Goal: Information Seeking & Learning: Learn about a topic

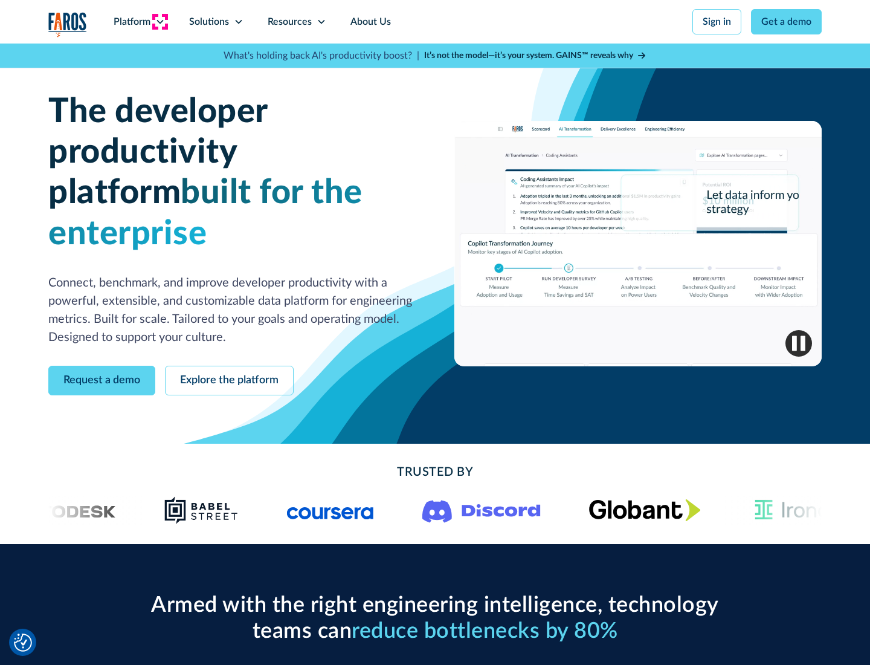
click at [159, 22] on icon at bounding box center [160, 22] width 10 height 10
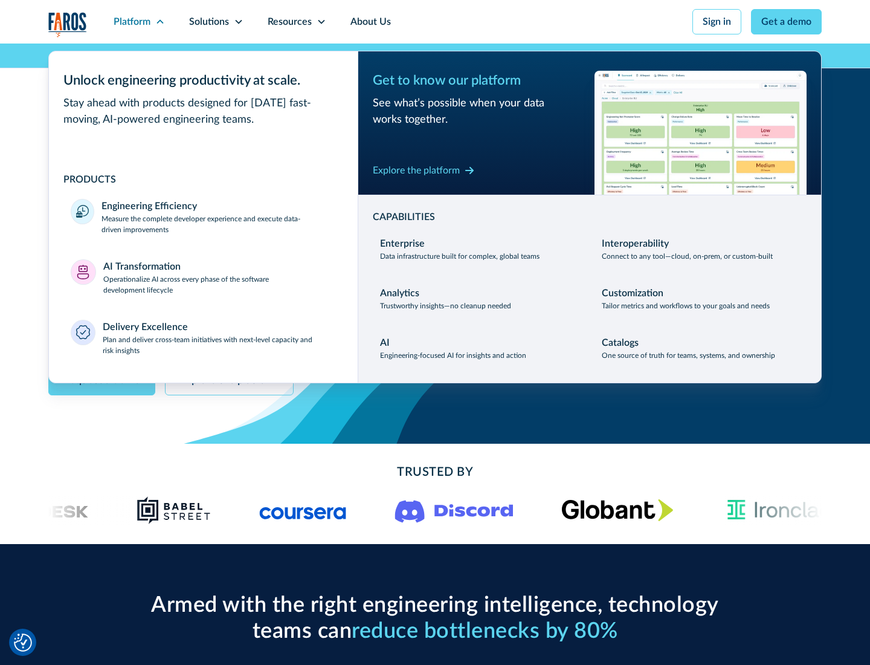
click at [219, 224] on p "Measure the complete developer experience and execute data-driven improvements" at bounding box center [218, 224] width 234 height 22
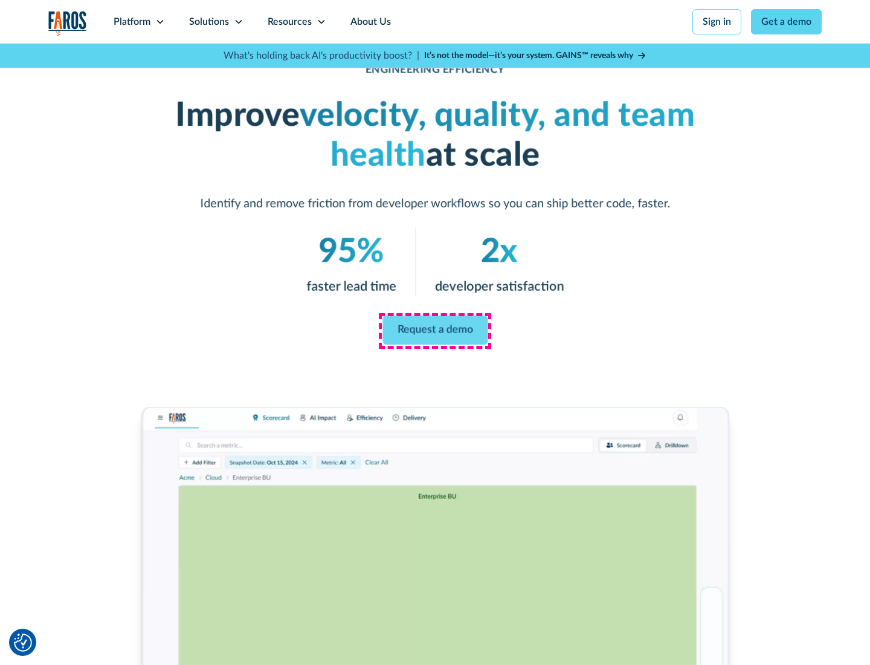
click at [435, 330] on link "Request a demo" at bounding box center [434, 329] width 105 height 29
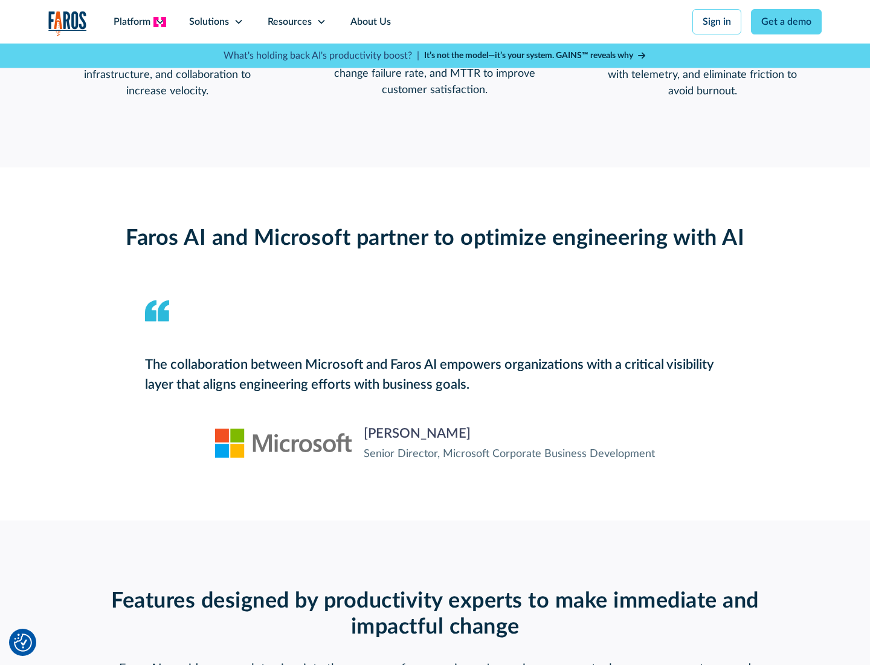
click at [159, 22] on icon at bounding box center [160, 22] width 10 height 10
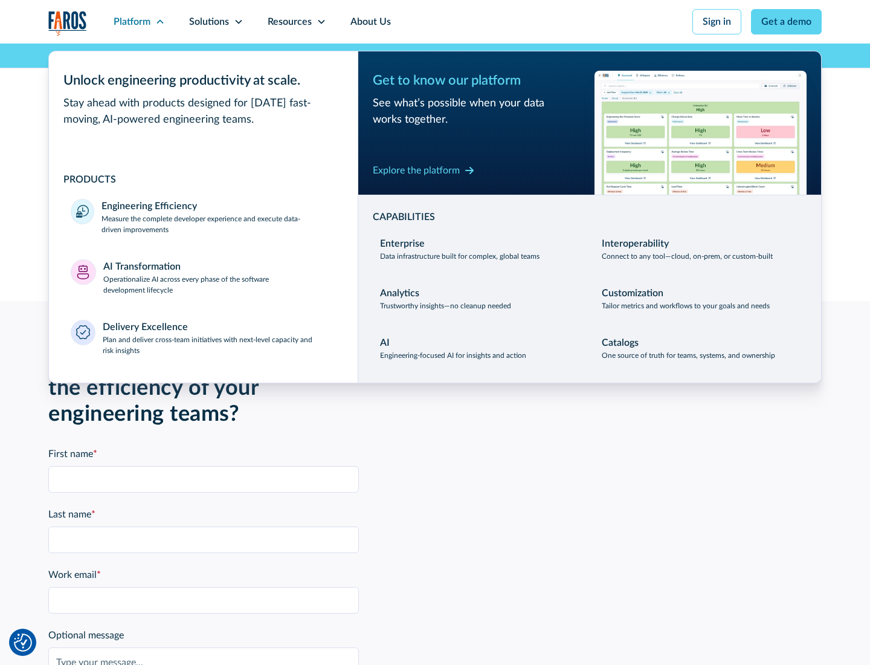
scroll to position [2650, 0]
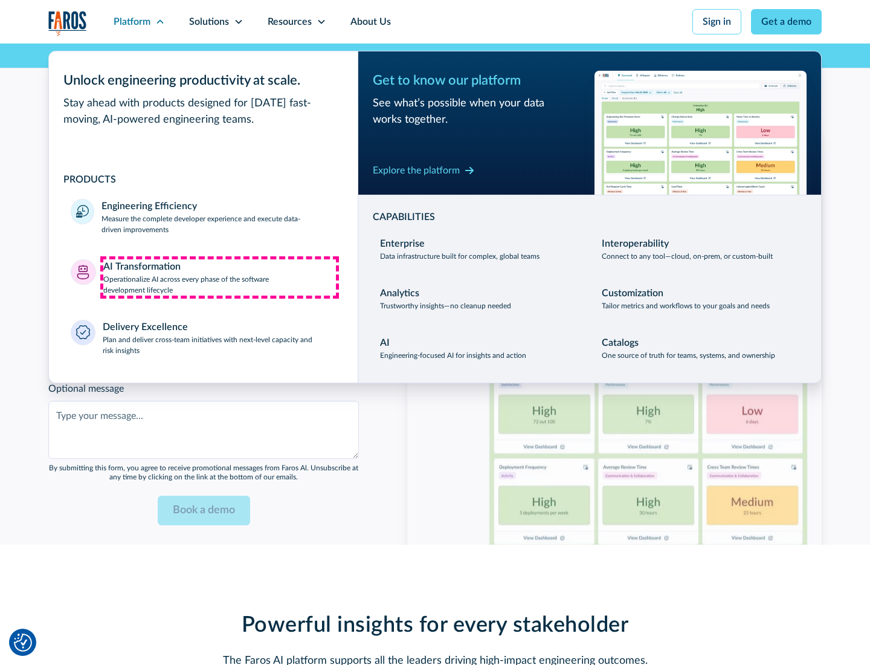
click at [219, 277] on p "Operationalize AI across every phase of the software development lifecycle" at bounding box center [219, 285] width 233 height 22
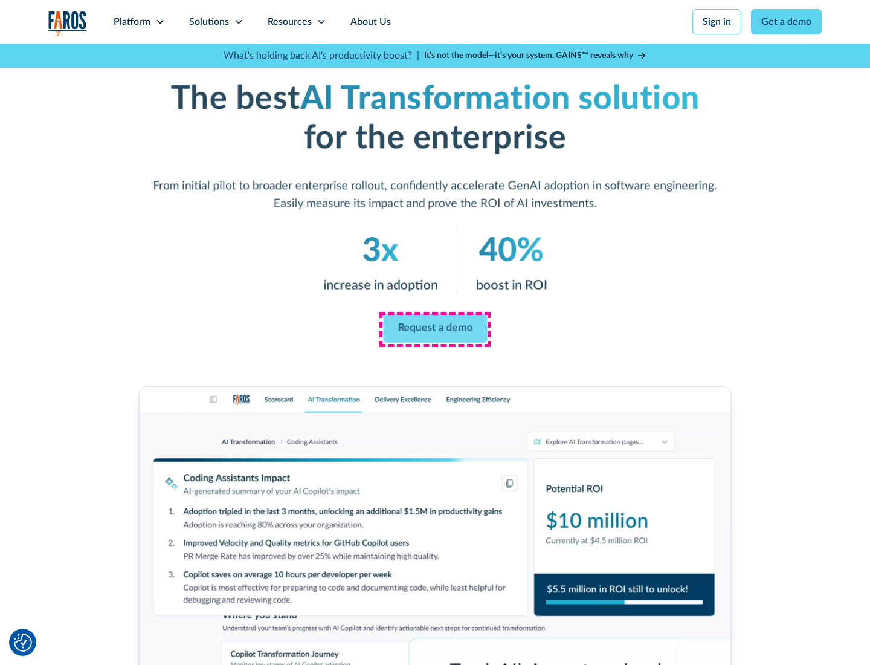
click at [435, 328] on link "Request a demo" at bounding box center [435, 328] width 104 height 29
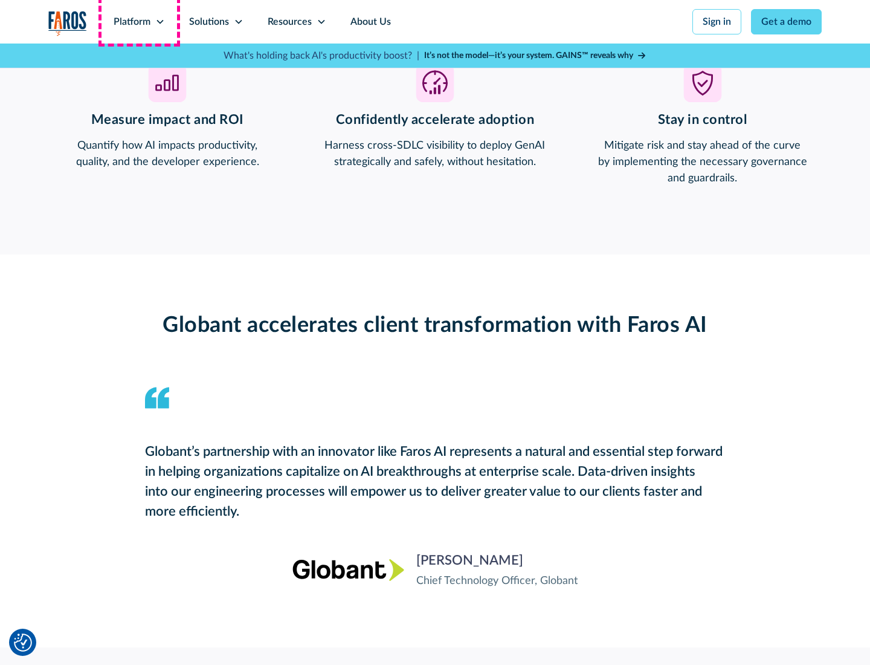
click at [139, 22] on div "Platform" at bounding box center [132, 21] width 37 height 14
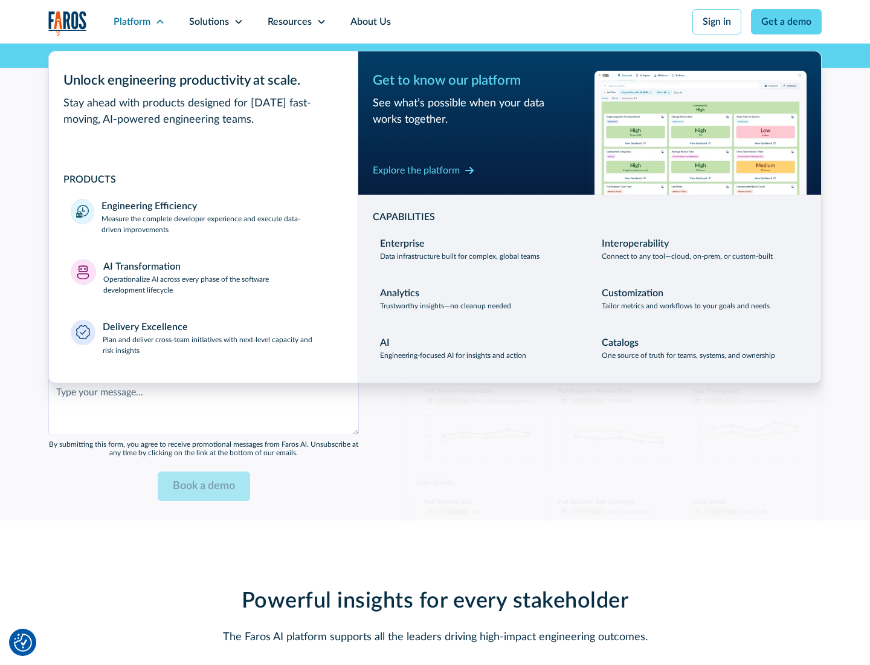
click at [416, 170] on div "Explore the platform" at bounding box center [416, 170] width 87 height 14
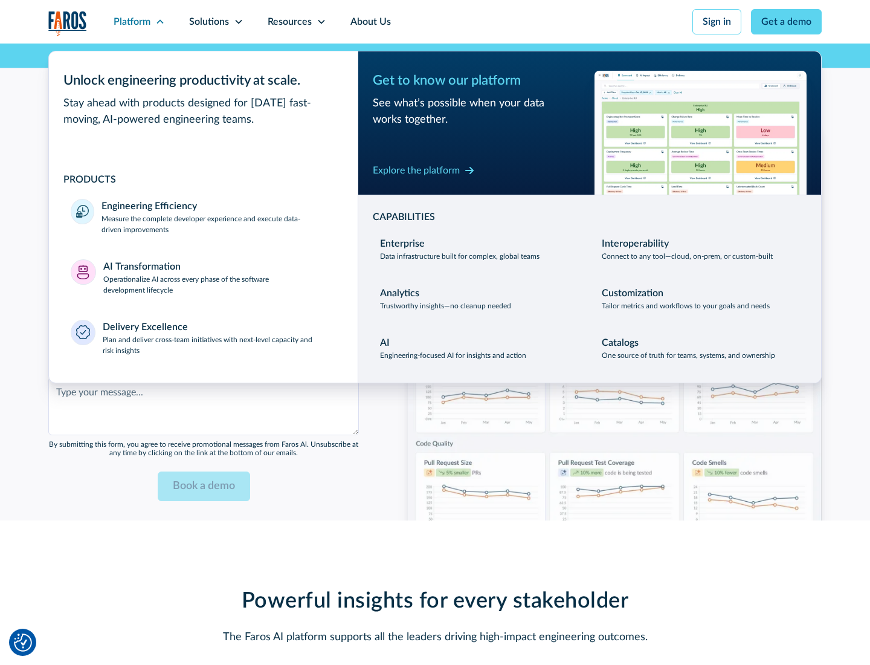
scroll to position [2941, 0]
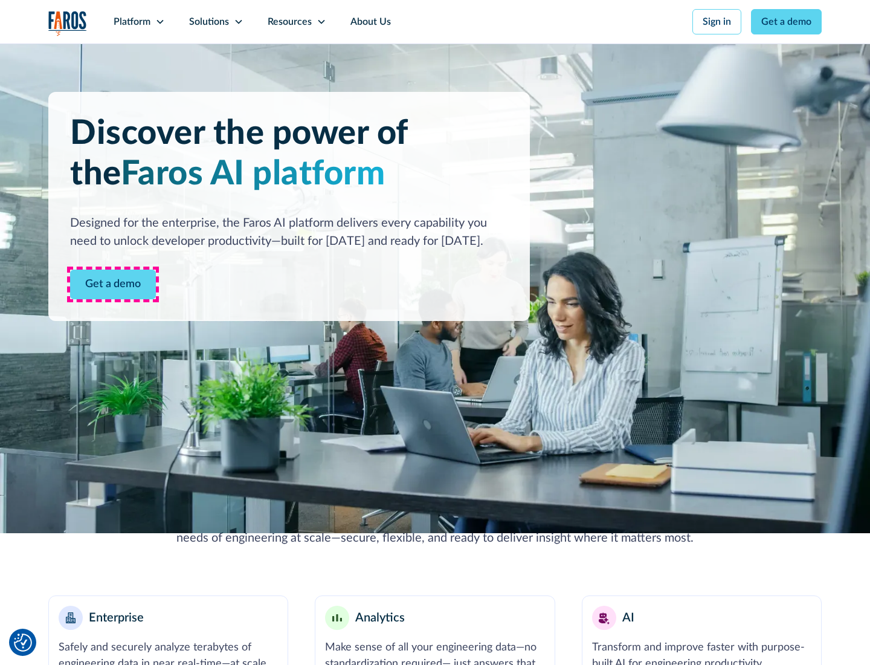
click at [113, 284] on link "Get a demo" at bounding box center [113, 284] width 86 height 30
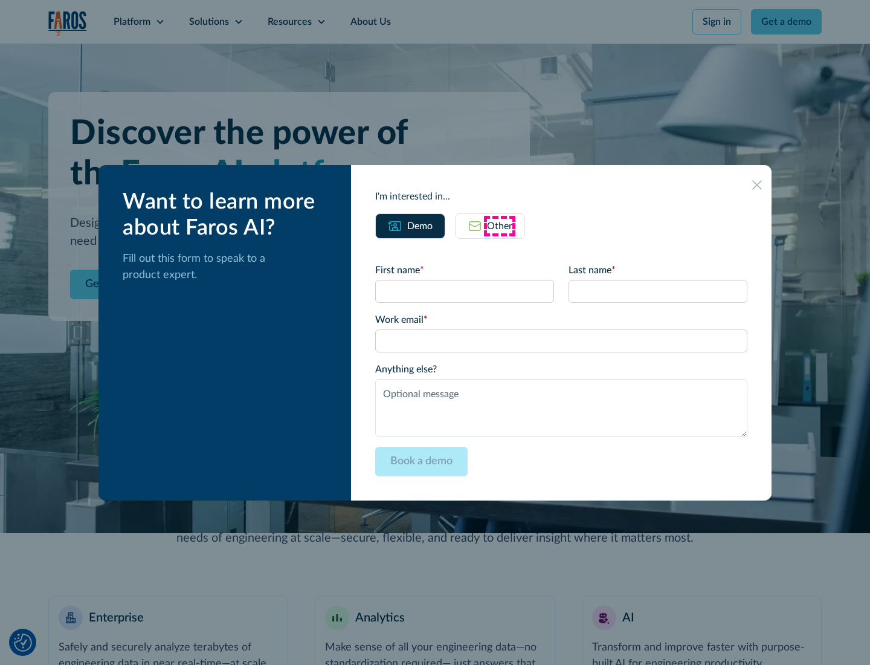
click at [500, 225] on div "Other" at bounding box center [499, 226] width 25 height 14
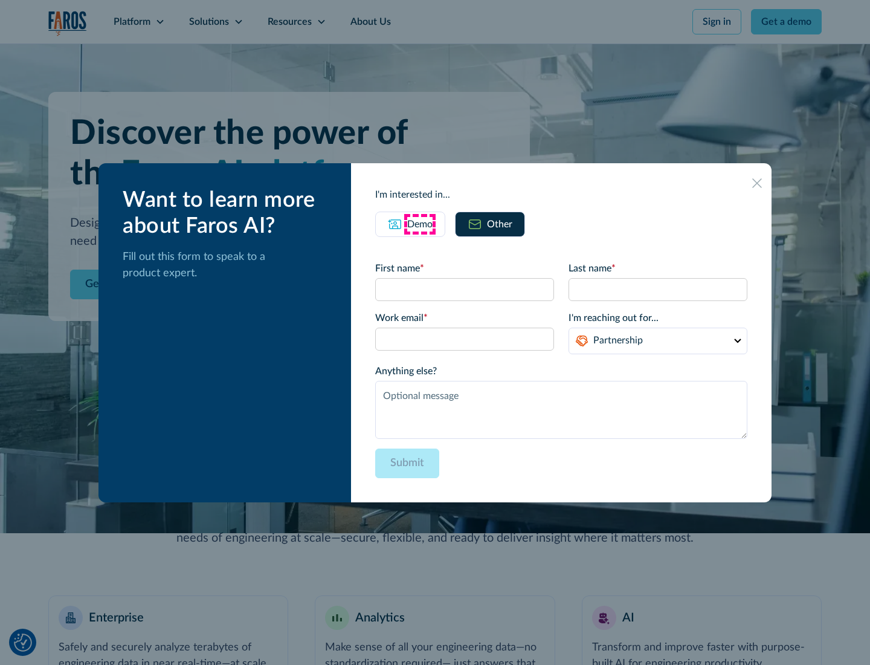
click at [420, 224] on div "Demo" at bounding box center [419, 224] width 25 height 14
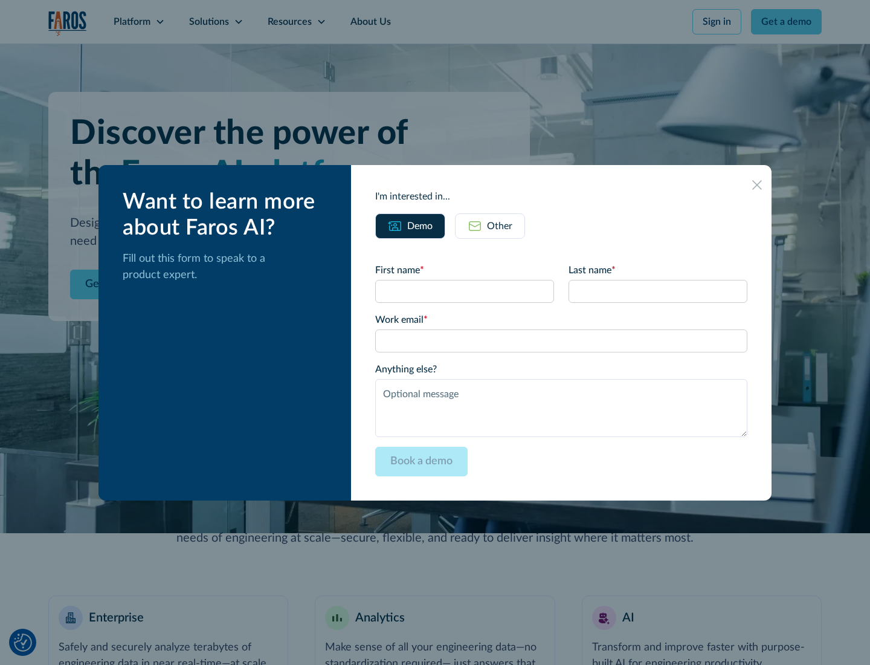
click at [757, 184] on icon at bounding box center [757, 185] width 10 height 10
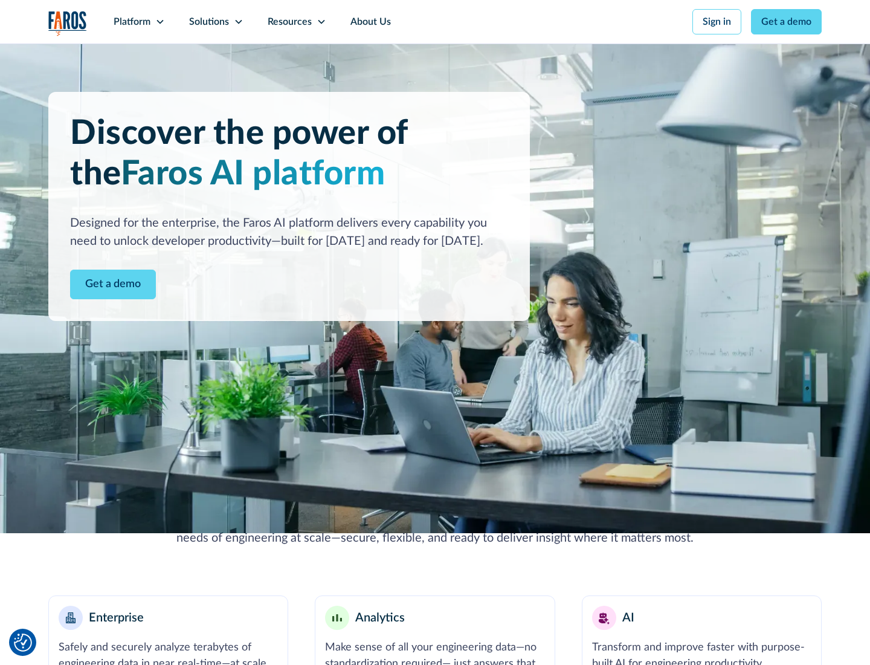
click at [159, 22] on icon at bounding box center [160, 22] width 10 height 10
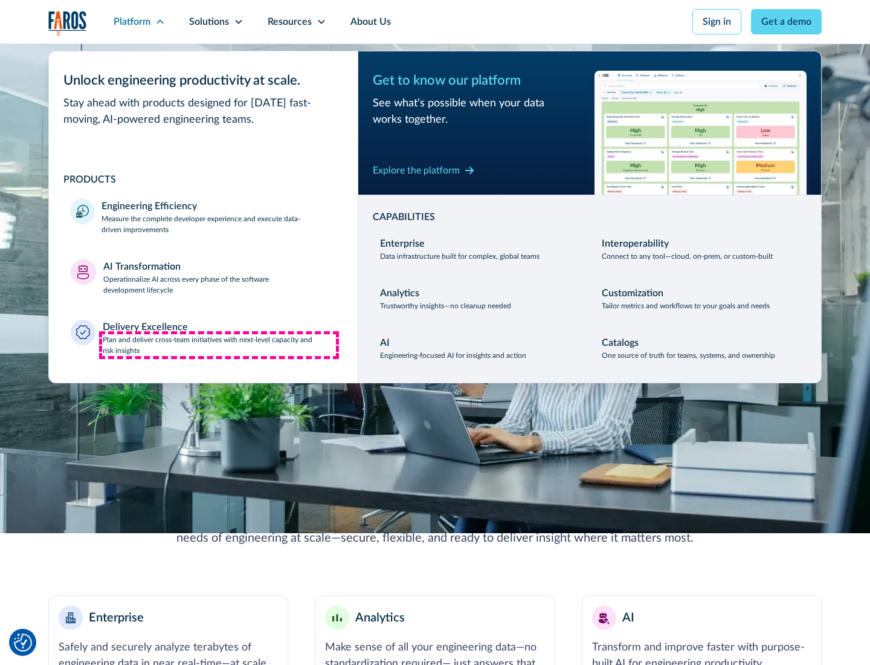
click at [219, 344] on p "Plan and deliver cross-team initiatives with next-level capacity and risk insig…" at bounding box center [220, 345] width 234 height 22
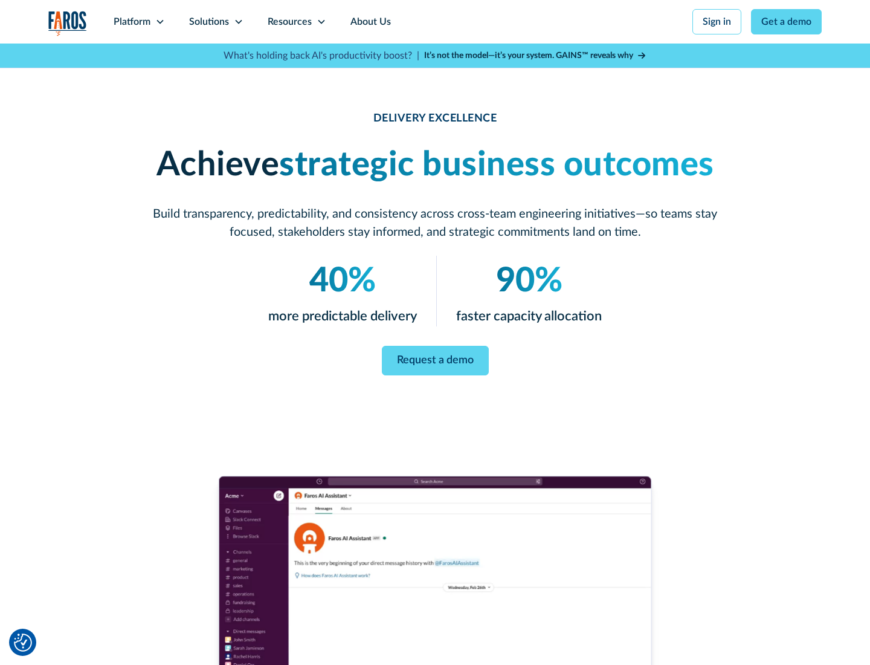
click at [238, 22] on icon at bounding box center [239, 22] width 10 height 10
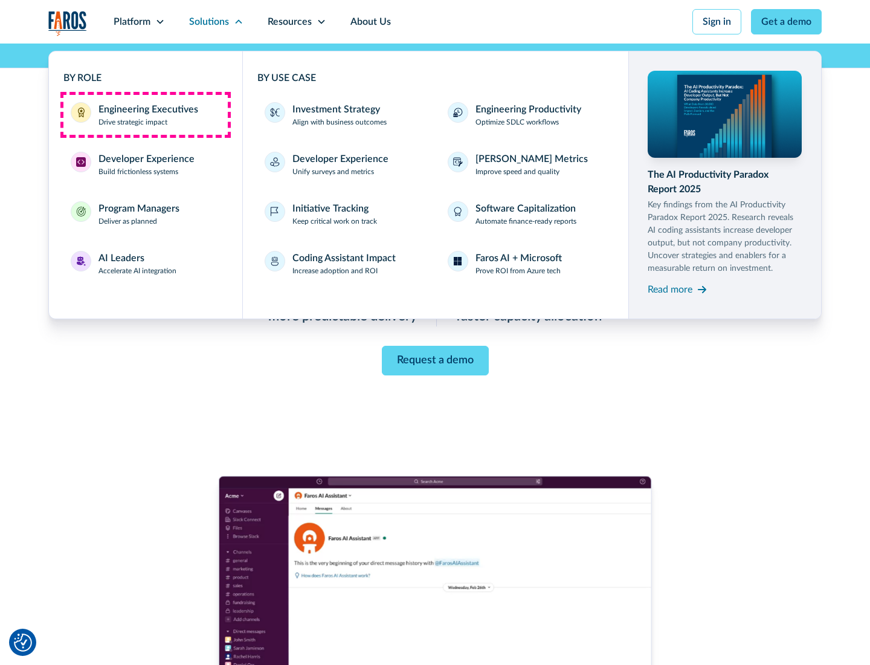
click at [145, 115] on div "Engineering Executives" at bounding box center [148, 109] width 100 height 14
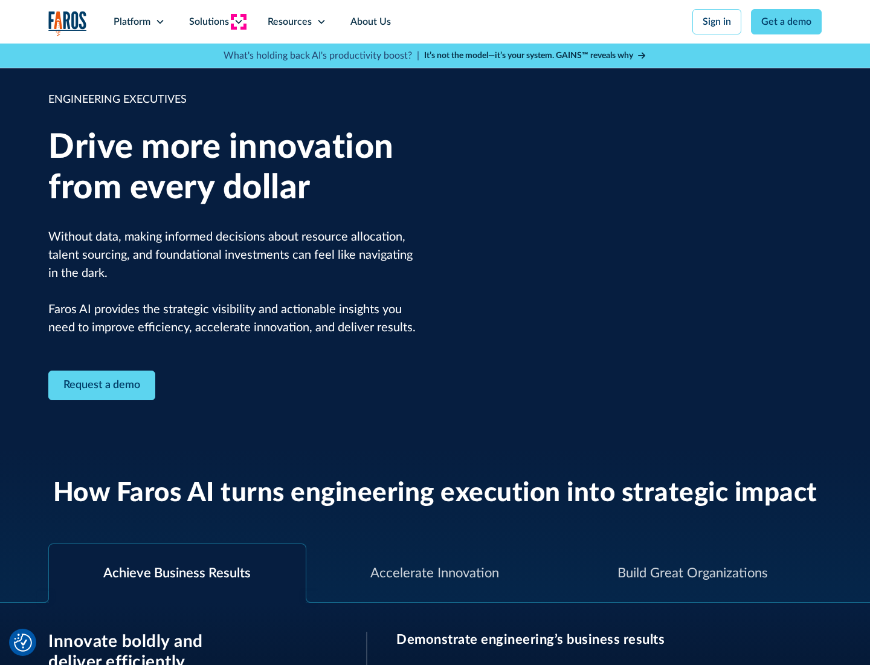
click at [238, 22] on icon at bounding box center [239, 22] width 10 height 10
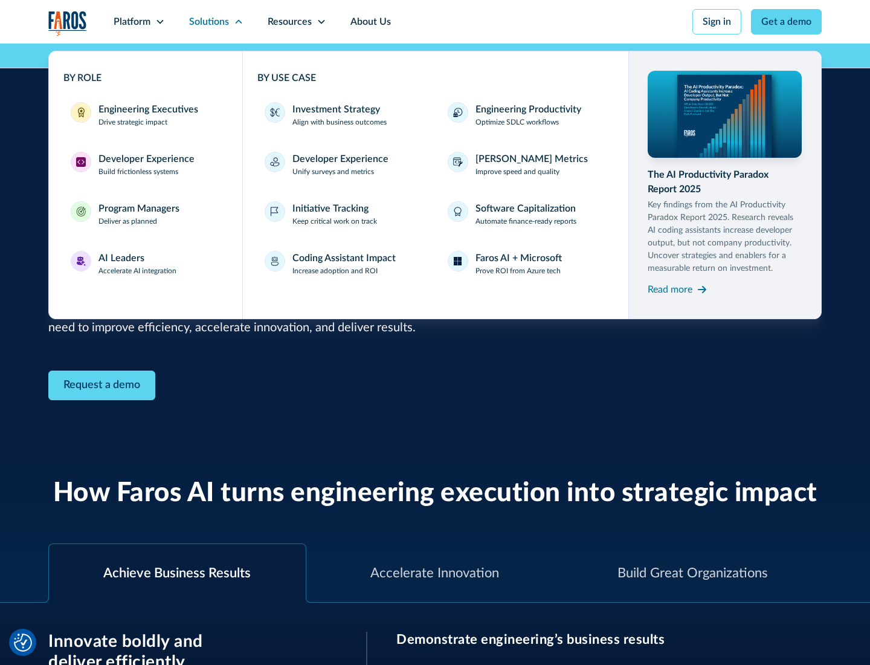
click at [145, 159] on div "Developer Experience" at bounding box center [146, 159] width 96 height 14
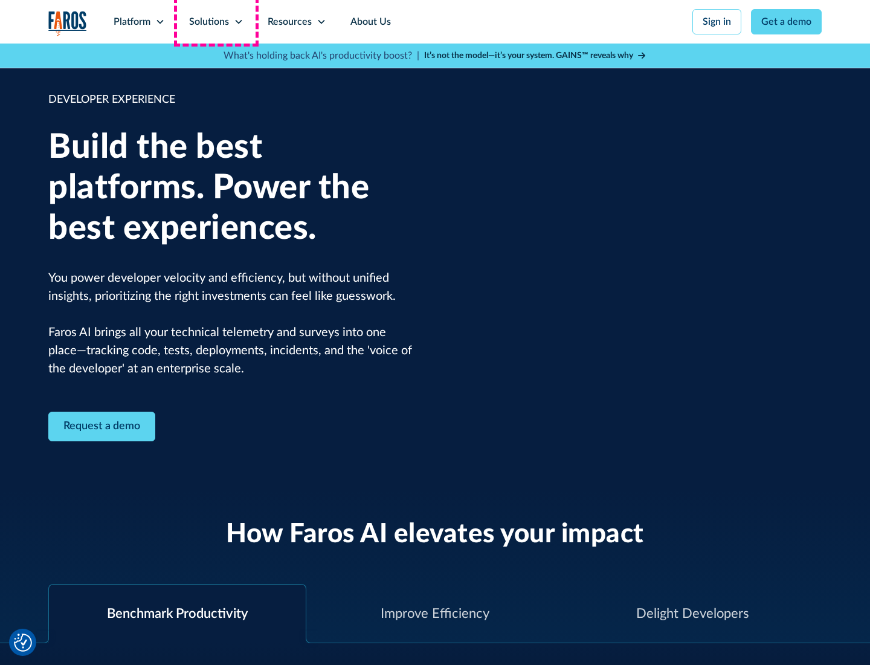
click at [216, 22] on div "Solutions" at bounding box center [209, 21] width 40 height 14
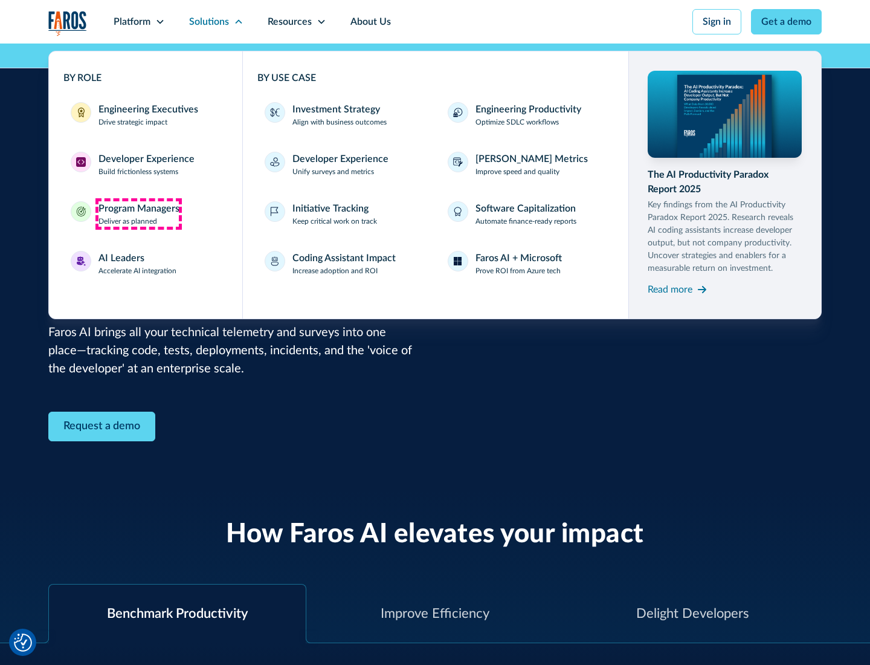
click at [138, 214] on div "Program Managers" at bounding box center [138, 208] width 81 height 14
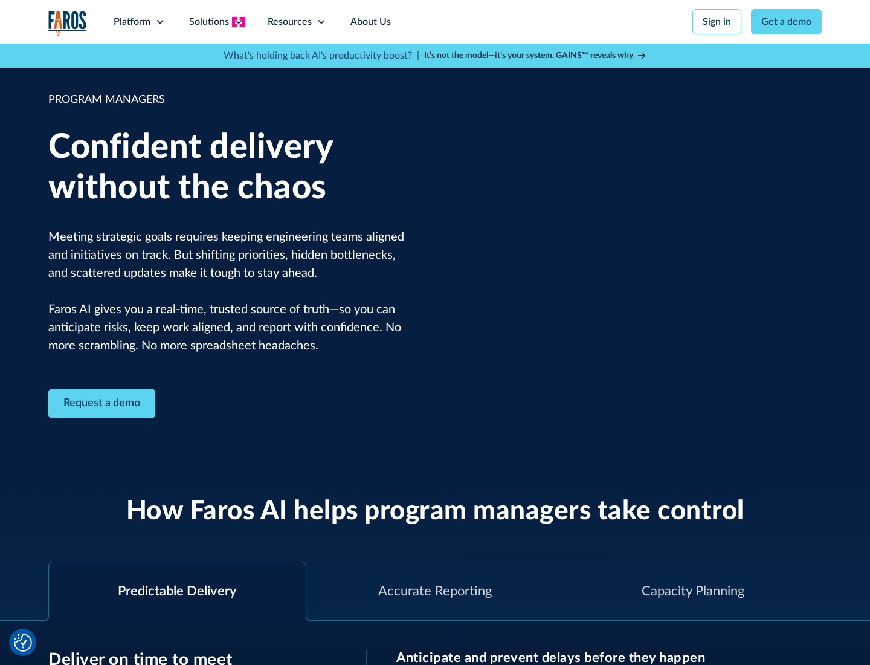
click at [238, 22] on icon at bounding box center [239, 22] width 10 height 10
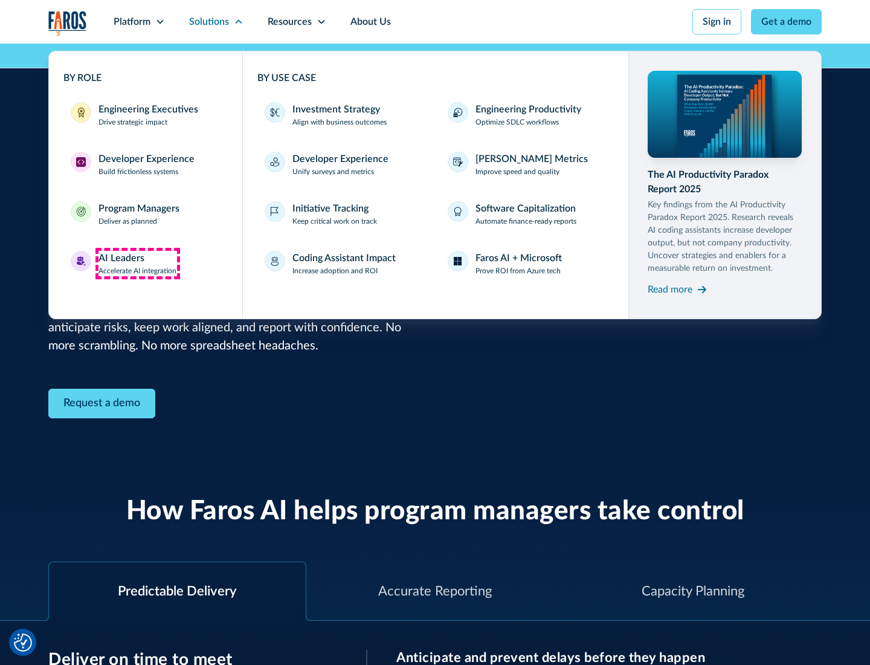
click at [138, 263] on div "AI Leaders" at bounding box center [121, 258] width 46 height 14
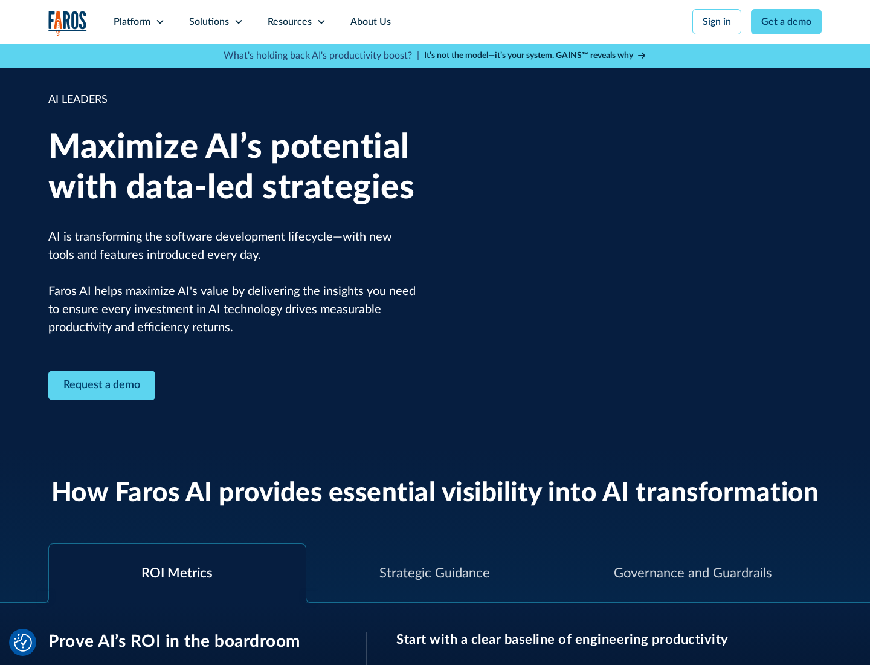
click at [238, 22] on icon at bounding box center [239, 22] width 10 height 10
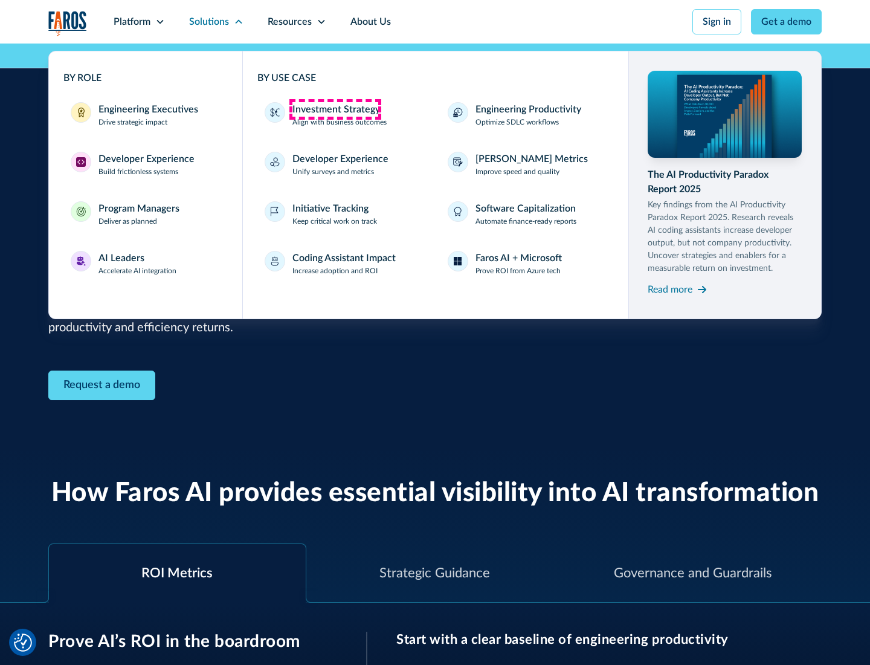
click at [335, 109] on div "Investment Strategy" at bounding box center [336, 109] width 88 height 14
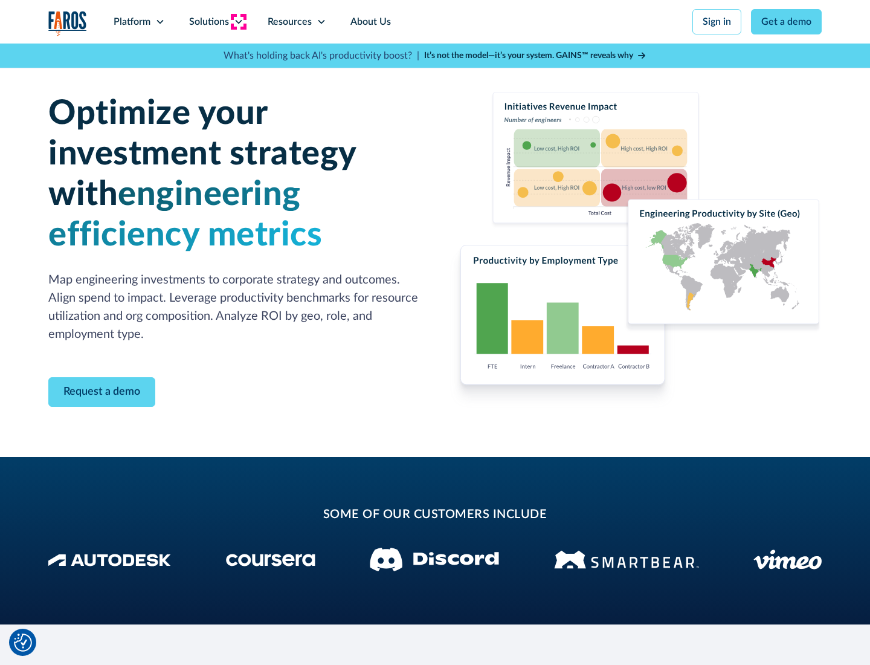
click at [238, 22] on icon at bounding box center [239, 22] width 10 height 10
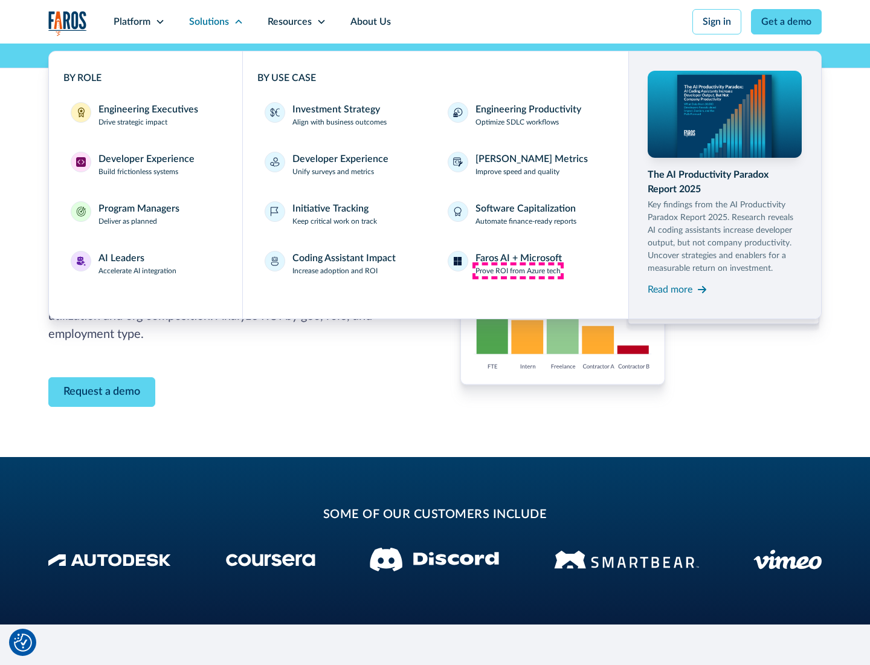
click at [518, 271] on p "Prove ROI from Azure tech" at bounding box center [517, 270] width 85 height 11
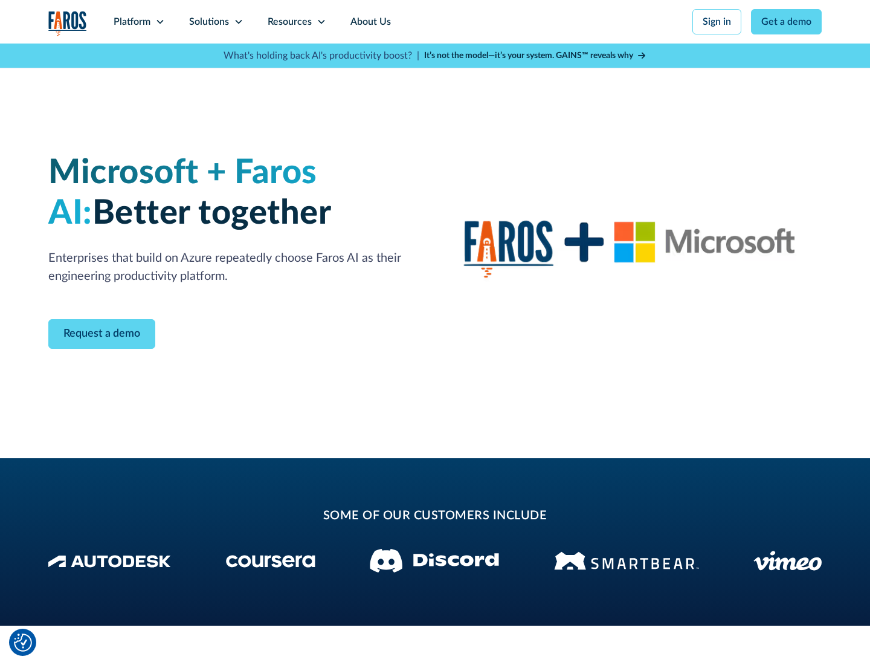
click at [238, 22] on icon at bounding box center [239, 22] width 10 height 10
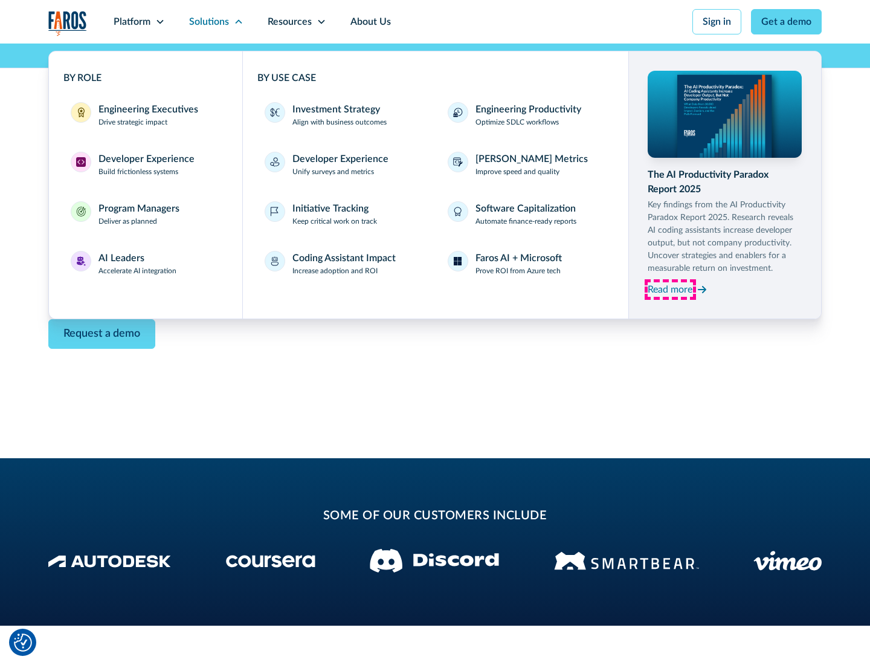
click at [670, 289] on div "Read more" at bounding box center [670, 289] width 45 height 14
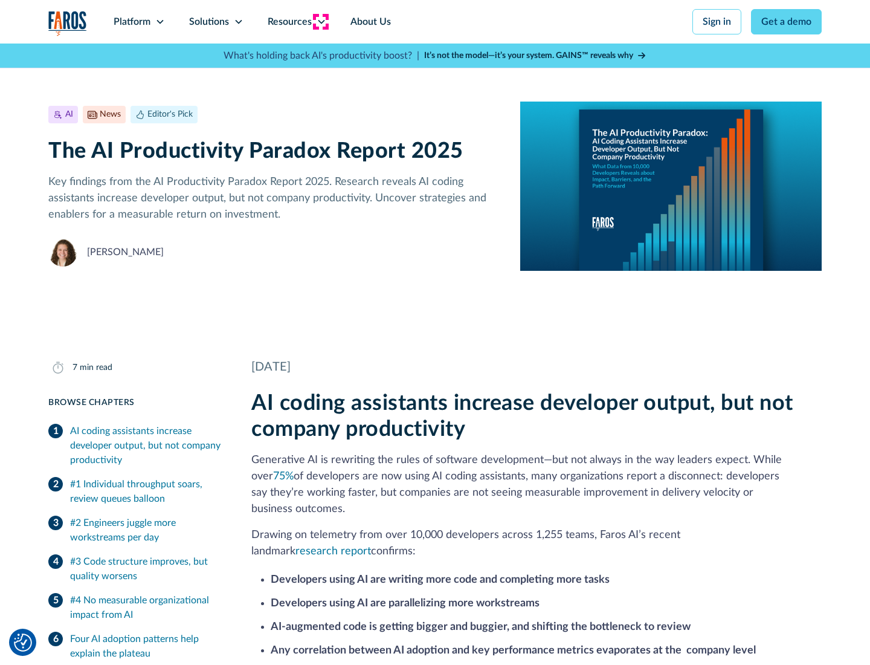
click at [320, 22] on icon at bounding box center [322, 22] width 10 height 10
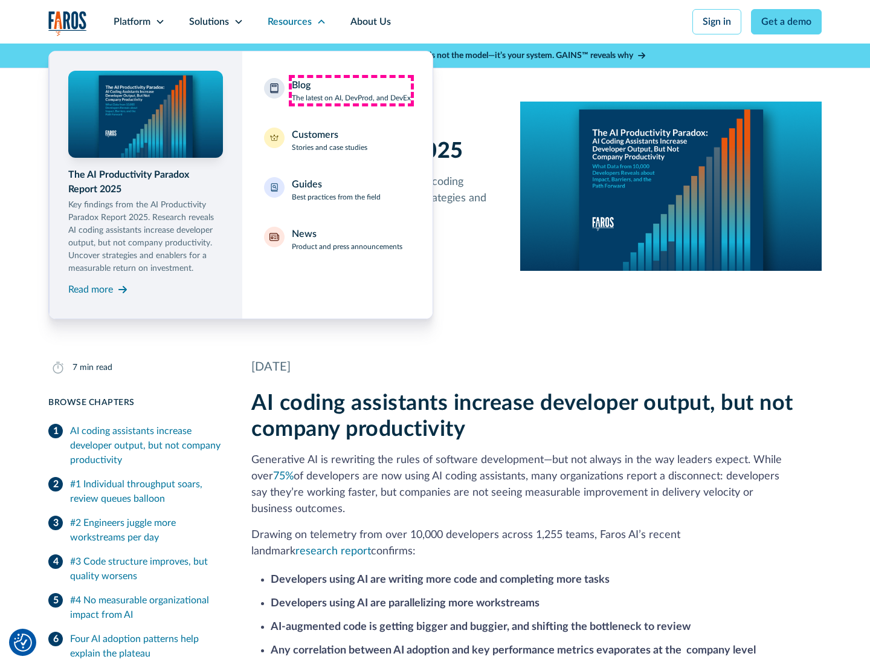
click at [351, 91] on div "Blog The latest on AI, DevProd, and DevEx" at bounding box center [351, 90] width 119 height 25
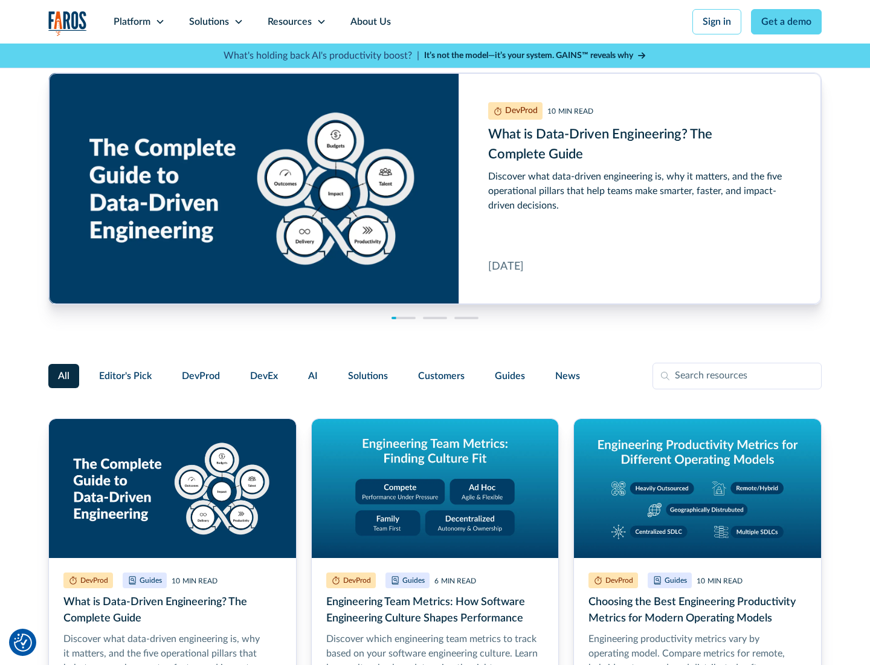
click at [787, 22] on link "Get a demo" at bounding box center [786, 21] width 71 height 25
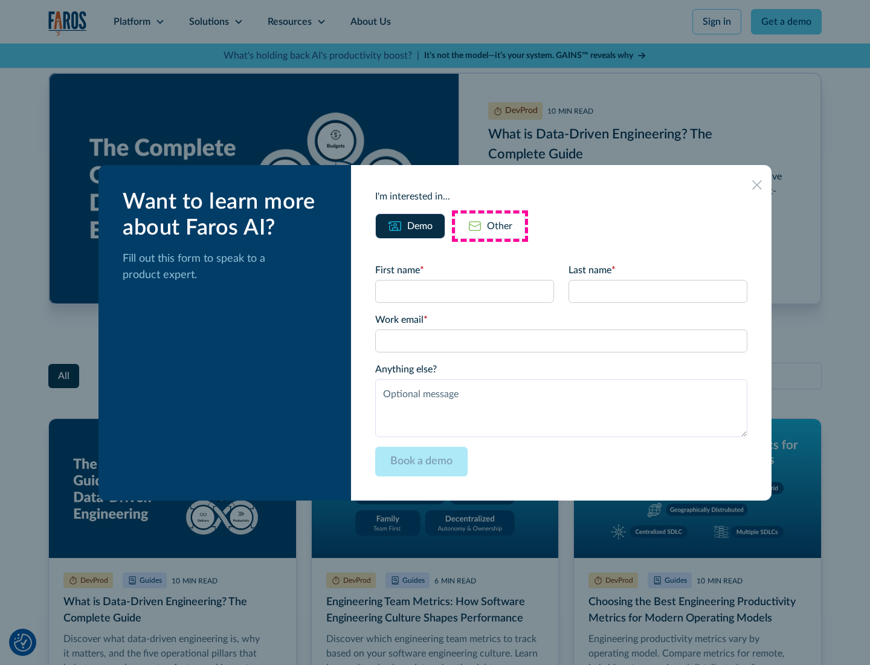
click at [490, 225] on div "Other" at bounding box center [499, 226] width 25 height 14
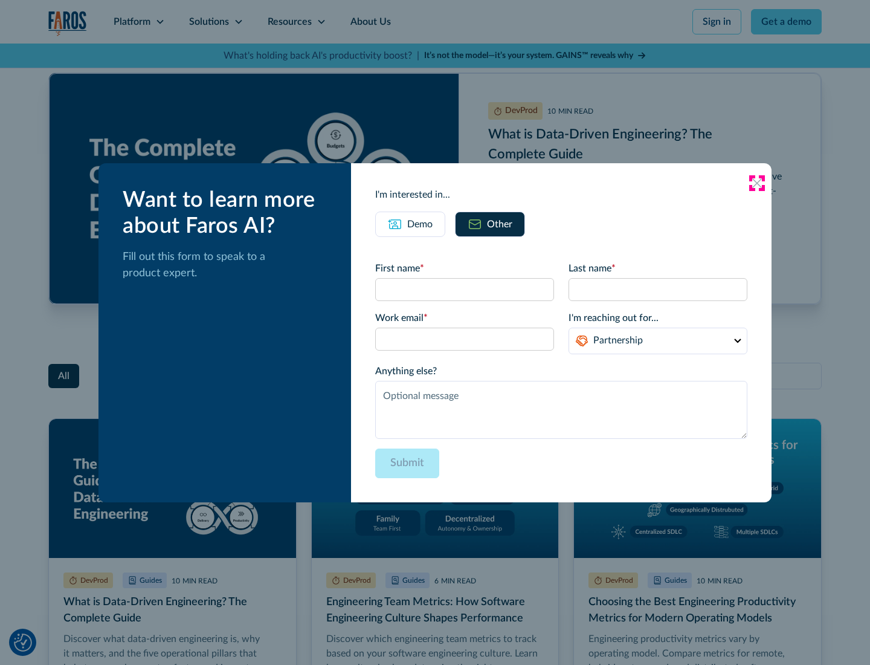
click at [757, 182] on icon at bounding box center [757, 183] width 10 height 10
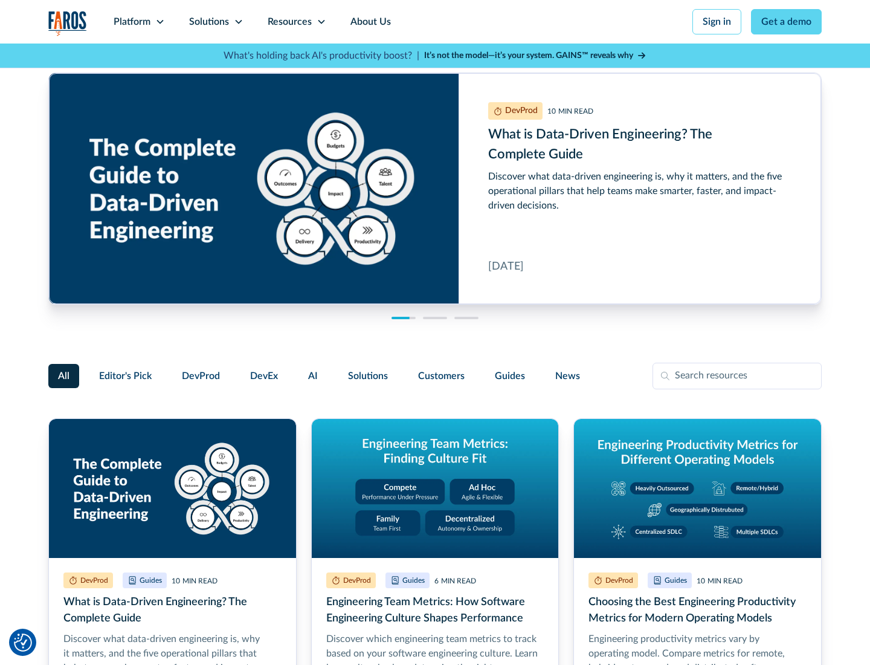
click at [369, 22] on link "About Us" at bounding box center [370, 21] width 65 height 43
